Goal: Information Seeking & Learning: Learn about a topic

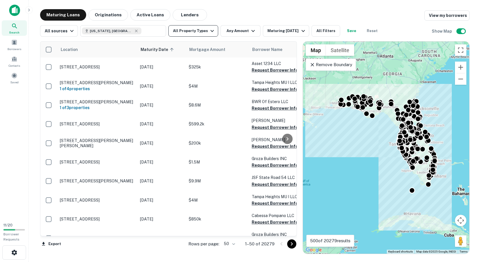
click at [202, 32] on button "All Property Types" at bounding box center [193, 30] width 50 height 11
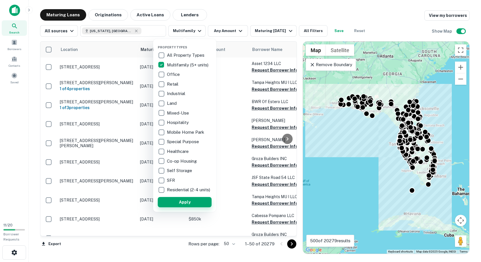
click at [188, 207] on button "Apply" at bounding box center [185, 202] width 54 height 10
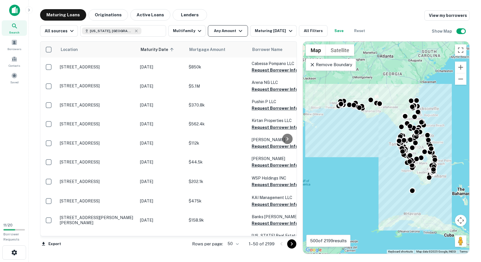
click at [241, 28] on button "Any Amount" at bounding box center [228, 30] width 40 height 11
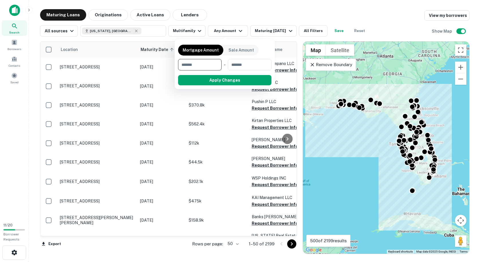
click at [261, 18] on div at bounding box center [240, 131] width 481 height 262
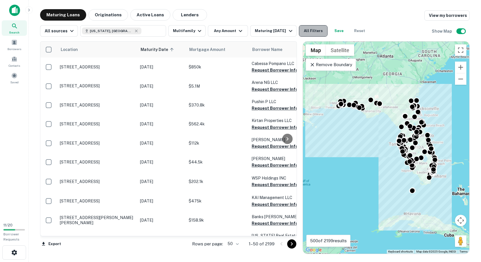
click at [321, 32] on button "All Filters" at bounding box center [313, 30] width 29 height 11
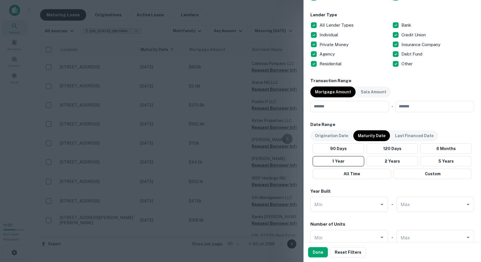
scroll to position [229, 0]
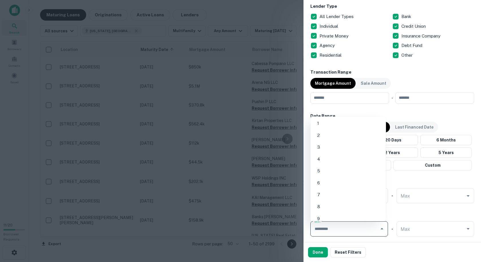
click at [344, 227] on input "Min" at bounding box center [345, 229] width 64 height 10
click at [322, 133] on li "50" at bounding box center [348, 134] width 71 height 10
type input "**"
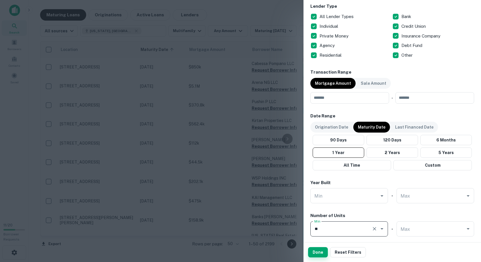
click at [321, 250] on button "Done" at bounding box center [318, 252] width 20 height 10
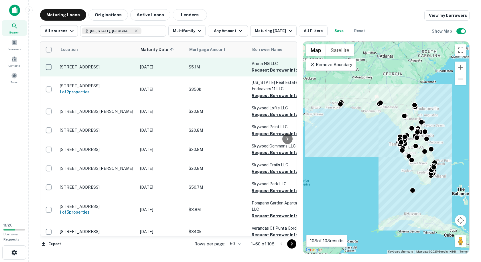
click at [183, 68] on p "[DATE]" at bounding box center [161, 67] width 43 height 6
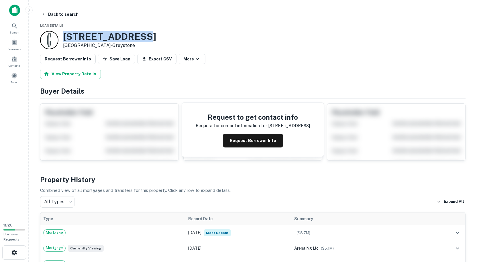
drag, startPoint x: 145, startPoint y: 36, endPoint x: 64, endPoint y: 35, distance: 80.8
click at [64, 35] on h3 "[STREET_ADDRESS]" at bounding box center [109, 36] width 93 height 11
copy h3 "[STREET_ADDRESS]"
drag, startPoint x: 99, startPoint y: 44, endPoint x: 65, endPoint y: 37, distance: 34.4
click at [65, 37] on div "[STREET_ADDRESS] • [GEOGRAPHIC_DATA]" at bounding box center [109, 40] width 93 height 18
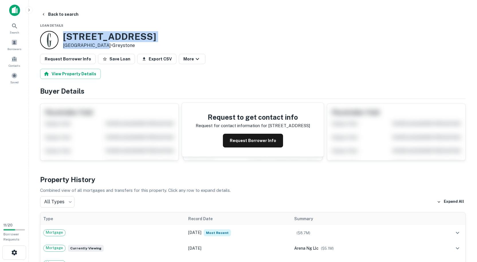
copy div "[STREET_ADDRESS]"
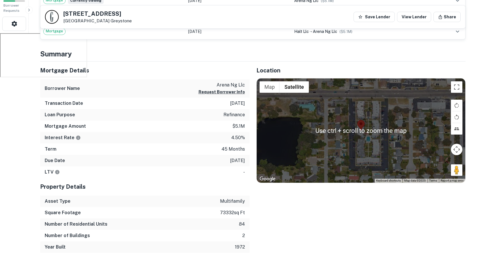
scroll to position [229, 0]
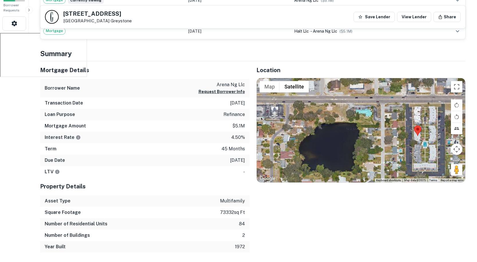
drag, startPoint x: 361, startPoint y: 125, endPoint x: 405, endPoint y: 129, distance: 43.7
click at [405, 129] on div at bounding box center [361, 130] width 209 height 104
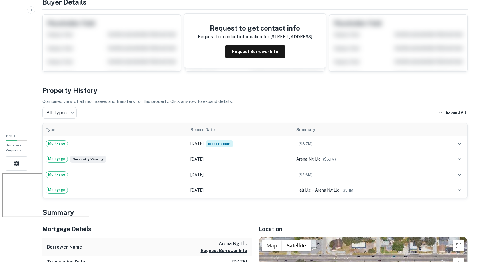
scroll to position [0, 0]
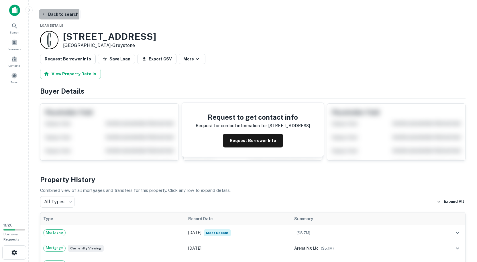
click at [50, 15] on button "Back to search" at bounding box center [60, 14] width 42 height 10
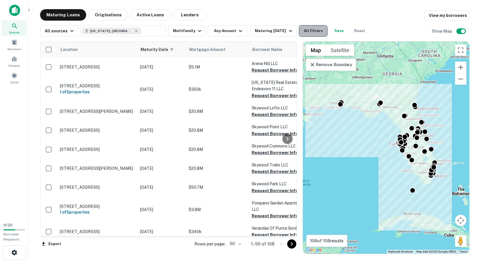
click at [314, 28] on button "All Filters" at bounding box center [313, 30] width 29 height 11
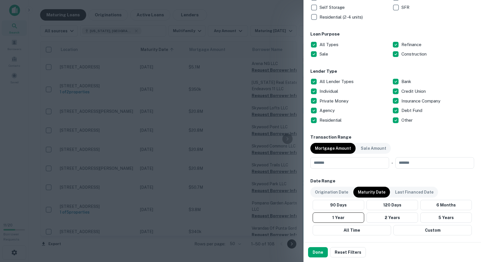
scroll to position [115, 0]
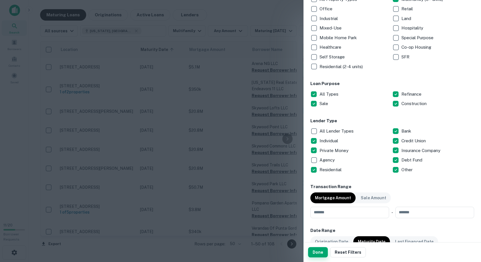
click at [316, 253] on button "Done" at bounding box center [318, 252] width 20 height 10
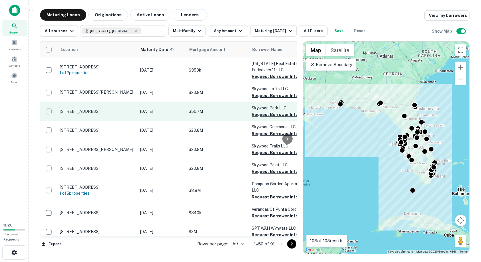
click at [224, 109] on p "$50.7M" at bounding box center [217, 111] width 57 height 6
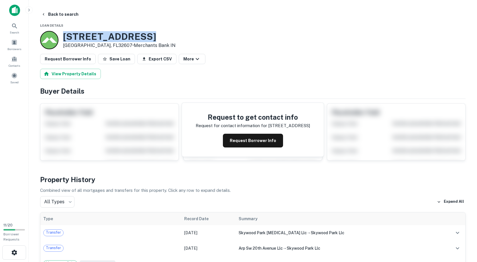
drag, startPoint x: 152, startPoint y: 35, endPoint x: 59, endPoint y: 30, distance: 92.4
copy div "[STREET_ADDRESS]"
